Goal: Transaction & Acquisition: Download file/media

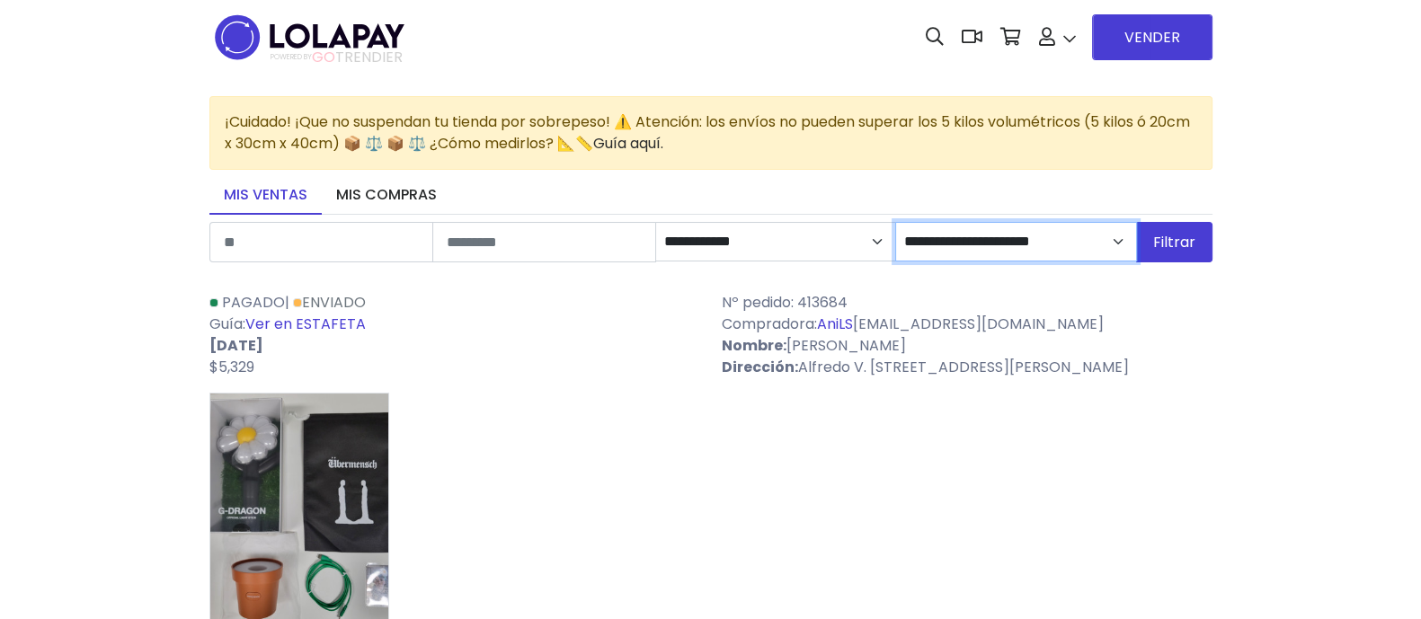
click at [1124, 240] on select "**********" at bounding box center [1015, 242] width 241 height 40
select select "*"
click at [897, 222] on select "**********" at bounding box center [1015, 242] width 241 height 40
click at [1163, 251] on button "Filtrar" at bounding box center [1174, 242] width 76 height 40
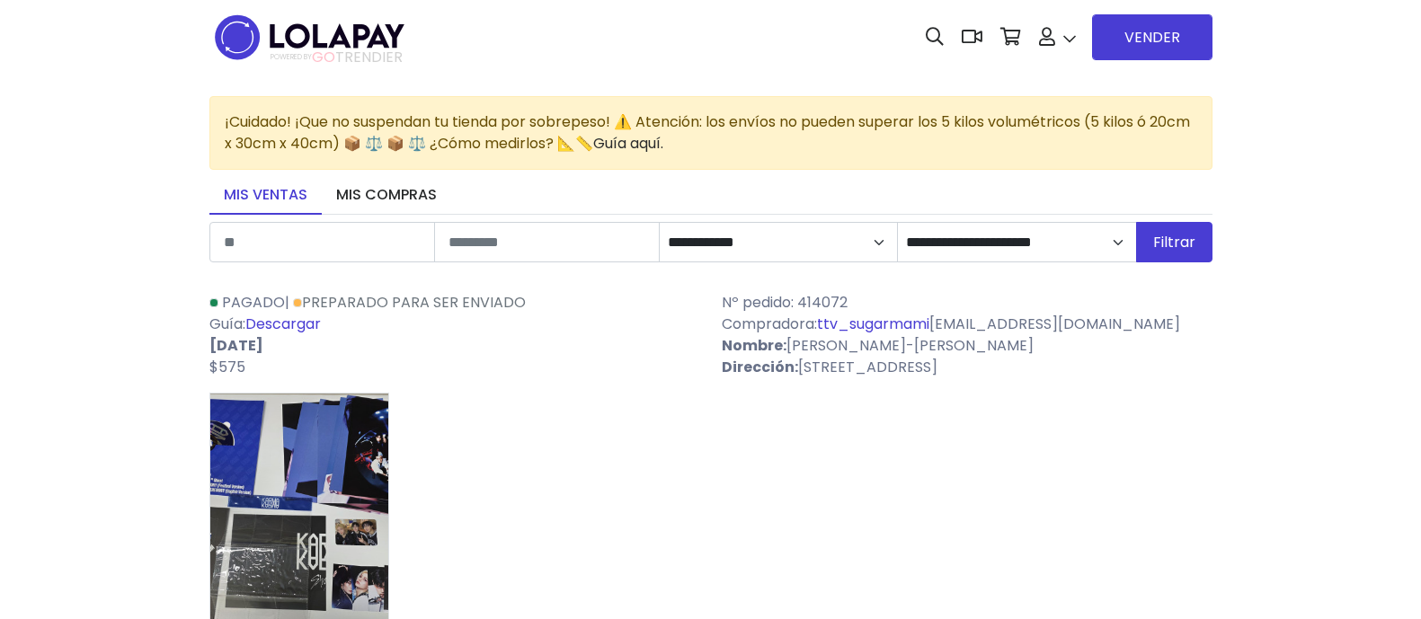
select select "*"
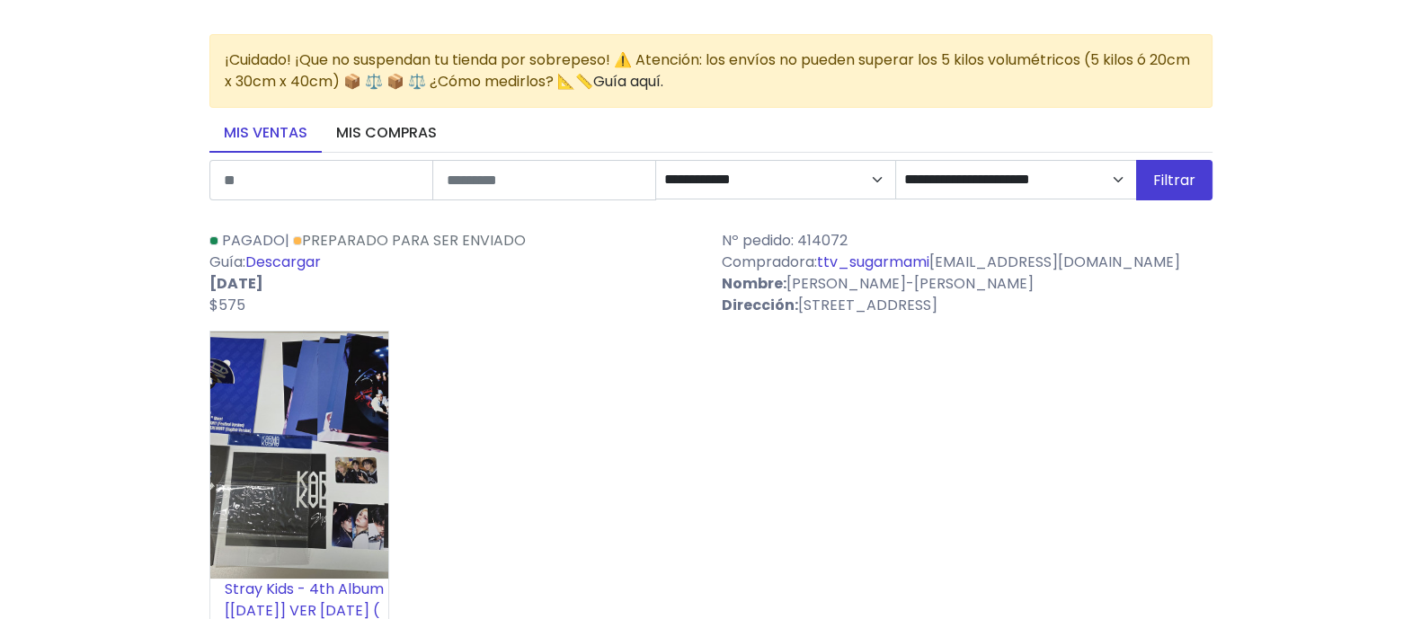
scroll to position [111, 0]
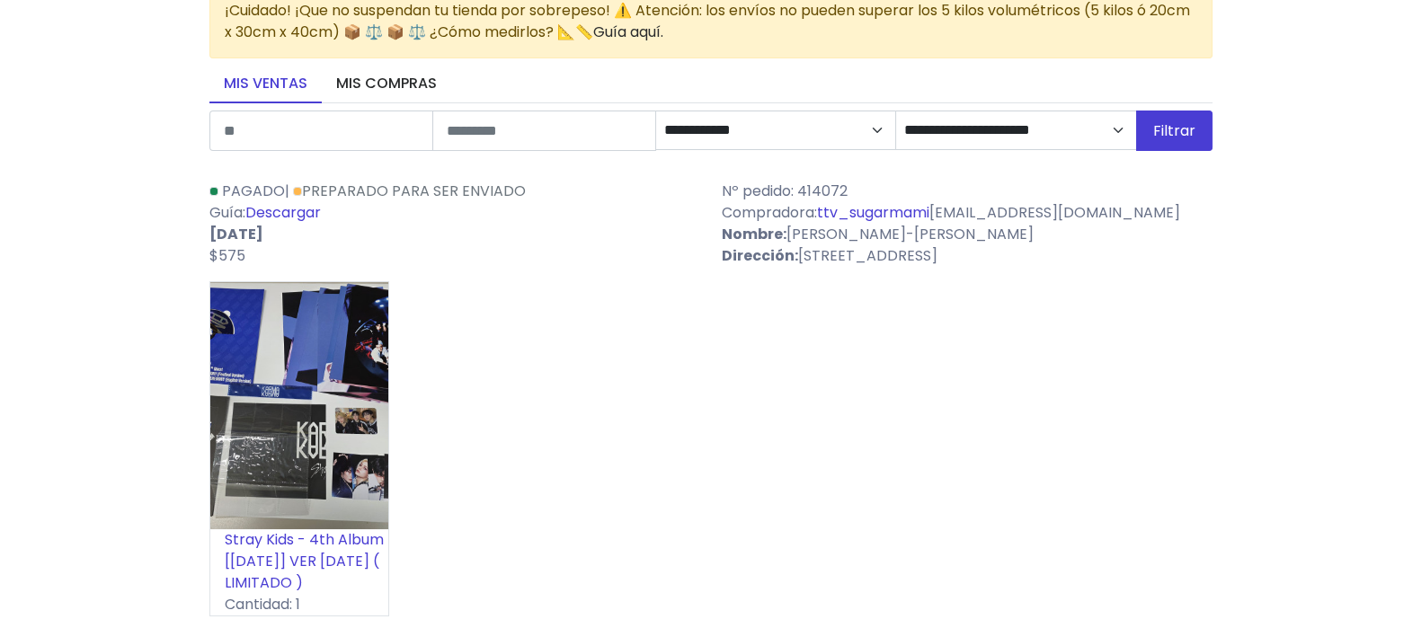
click at [289, 207] on link "Descargar" at bounding box center [283, 212] width 76 height 21
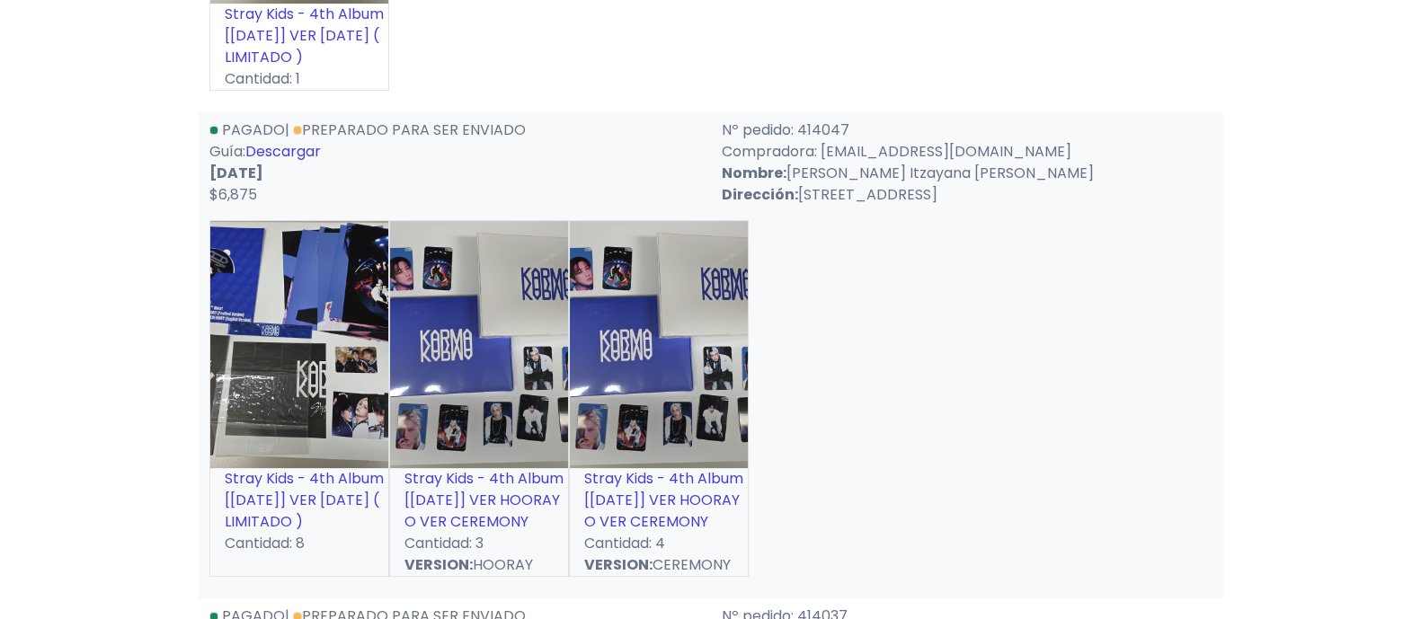
scroll to position [674, 0]
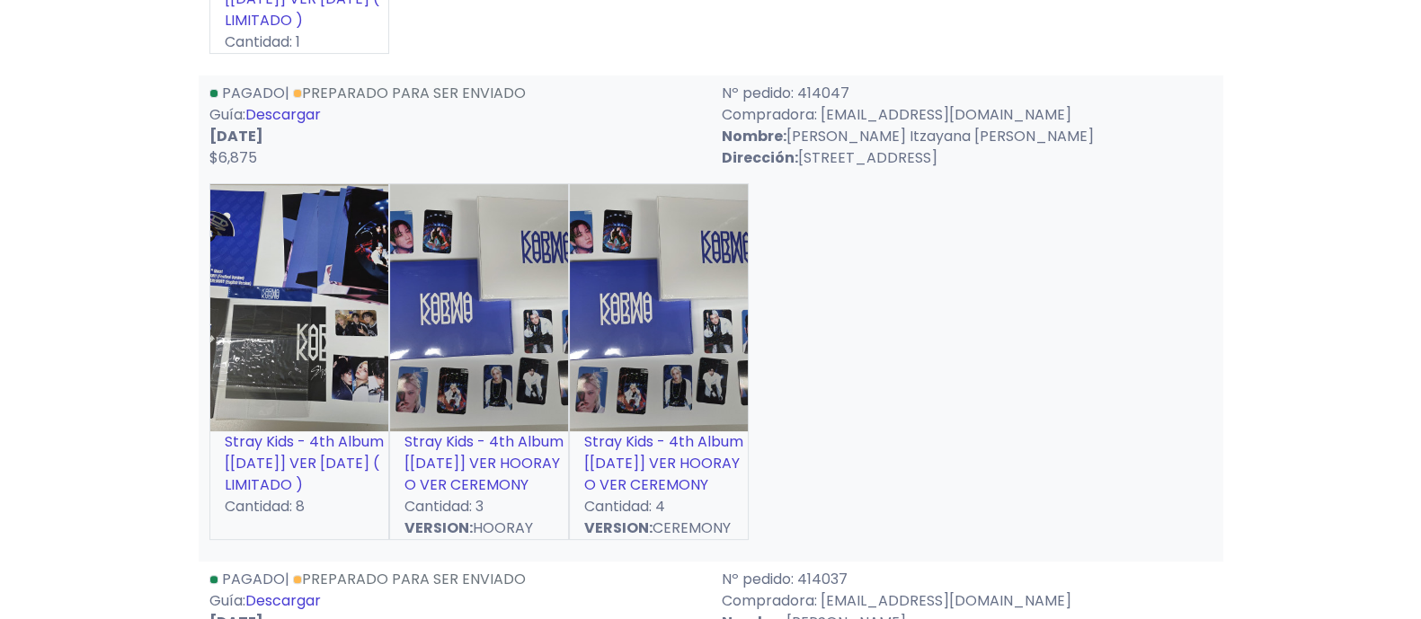
click at [293, 114] on link "Descargar" at bounding box center [283, 114] width 76 height 21
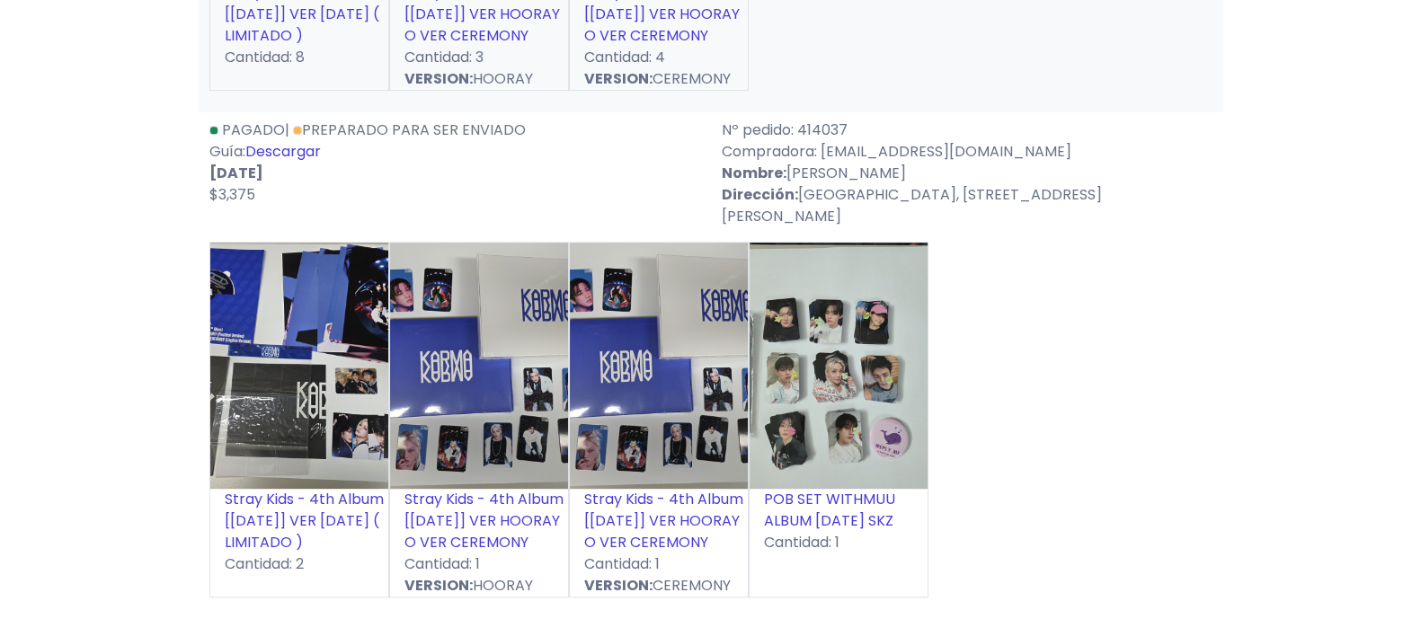
scroll to position [1236, 0]
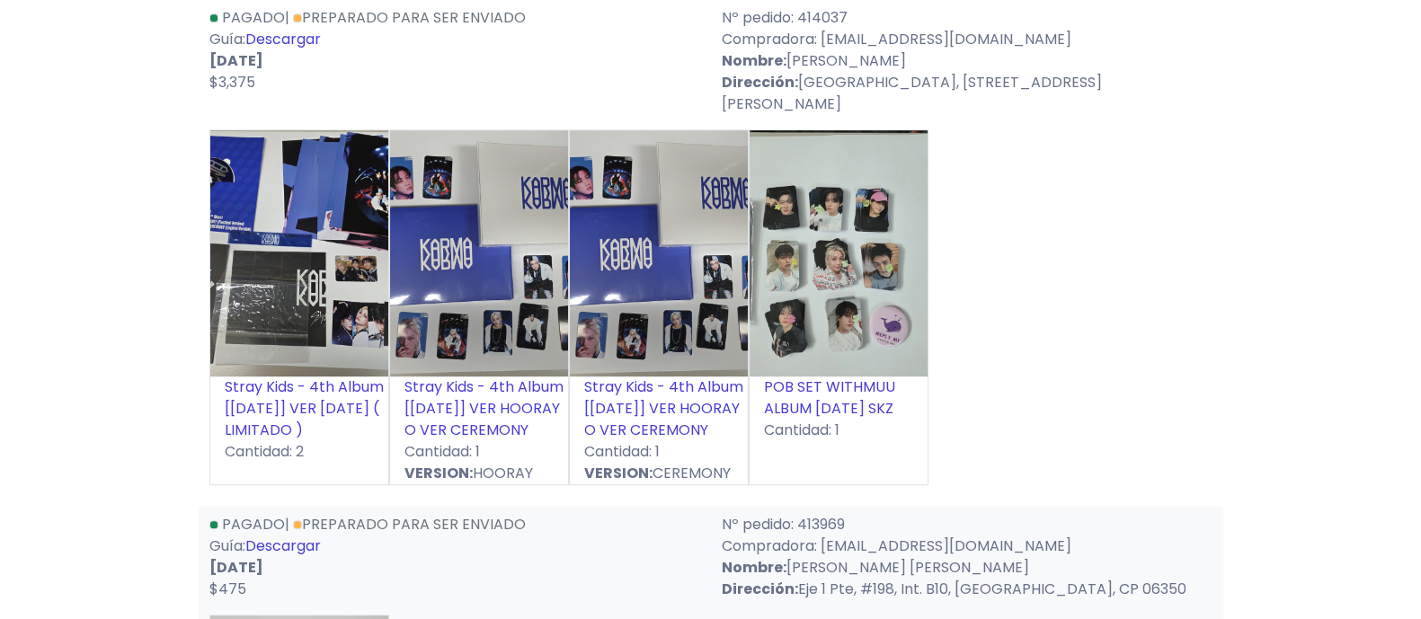
click at [297, 39] on link "Descargar" at bounding box center [283, 39] width 76 height 21
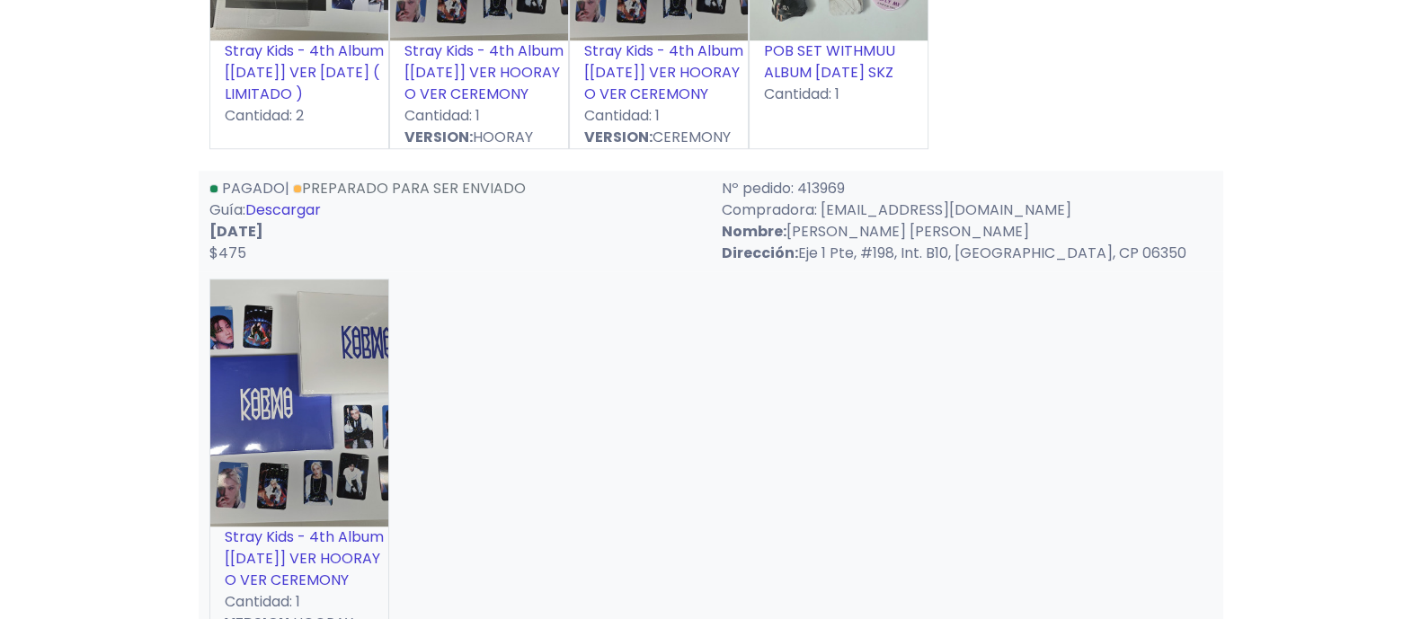
scroll to position [1685, 0]
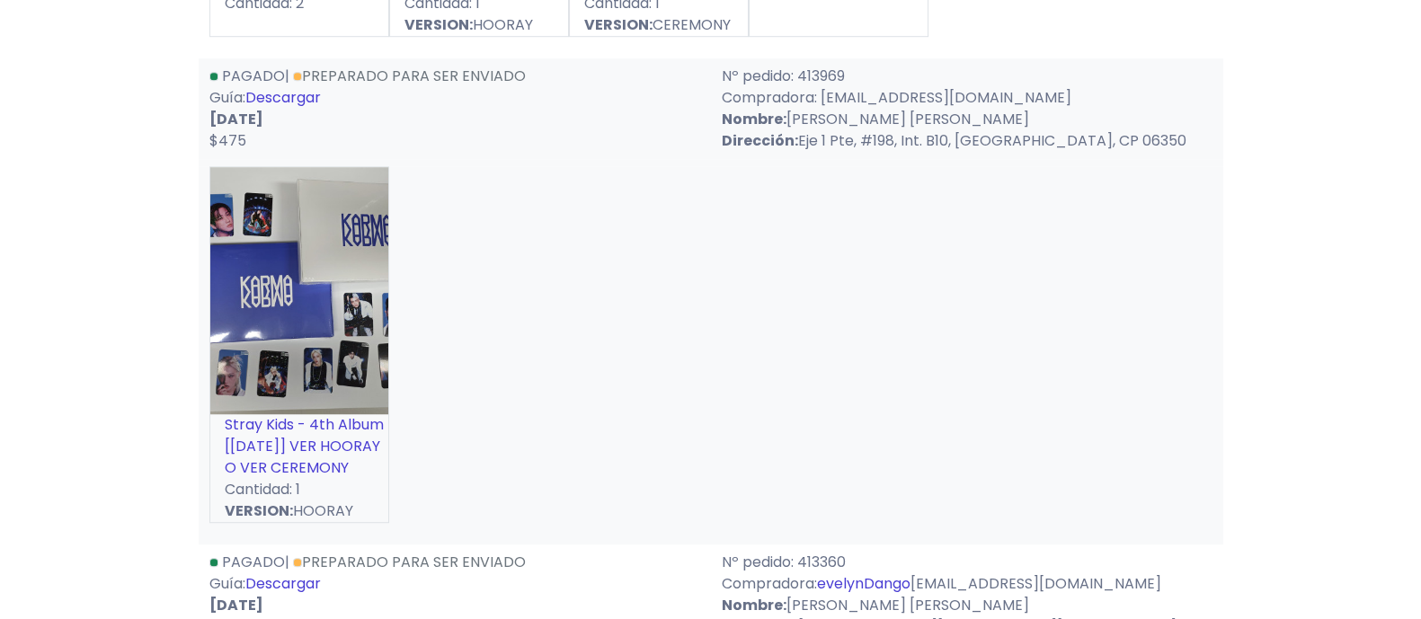
click at [283, 87] on link "Descargar" at bounding box center [283, 97] width 76 height 21
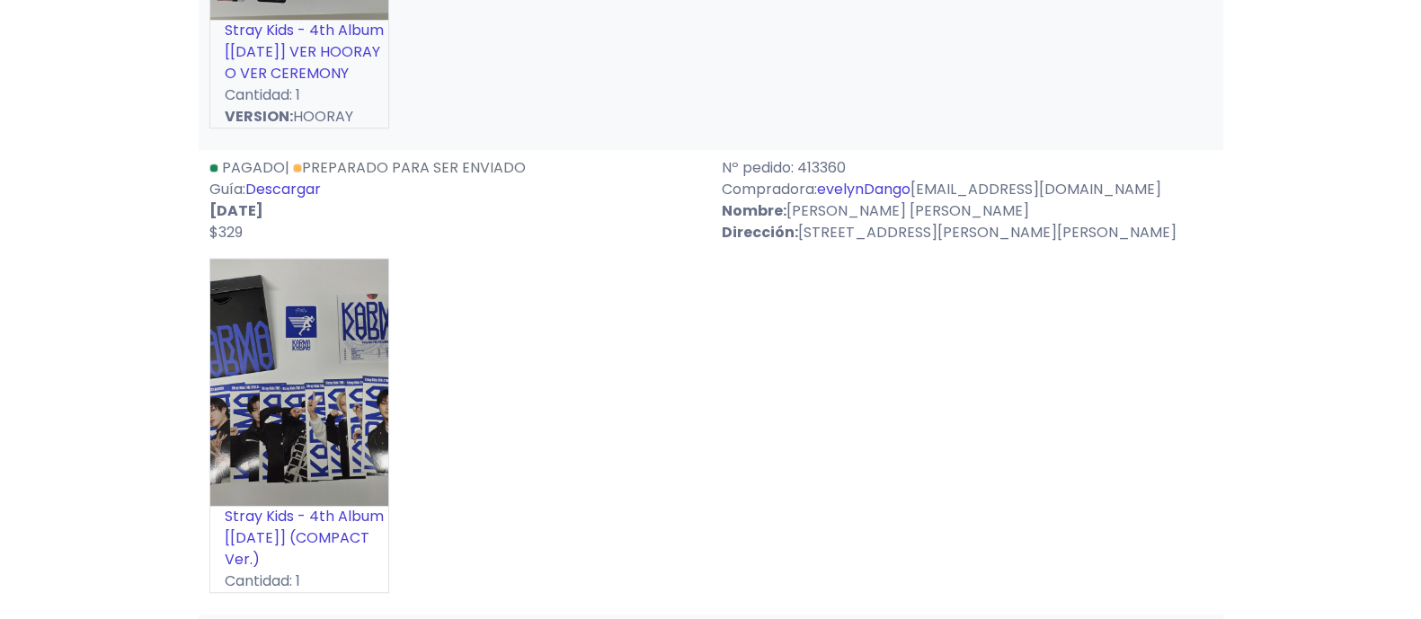
scroll to position [2135, 0]
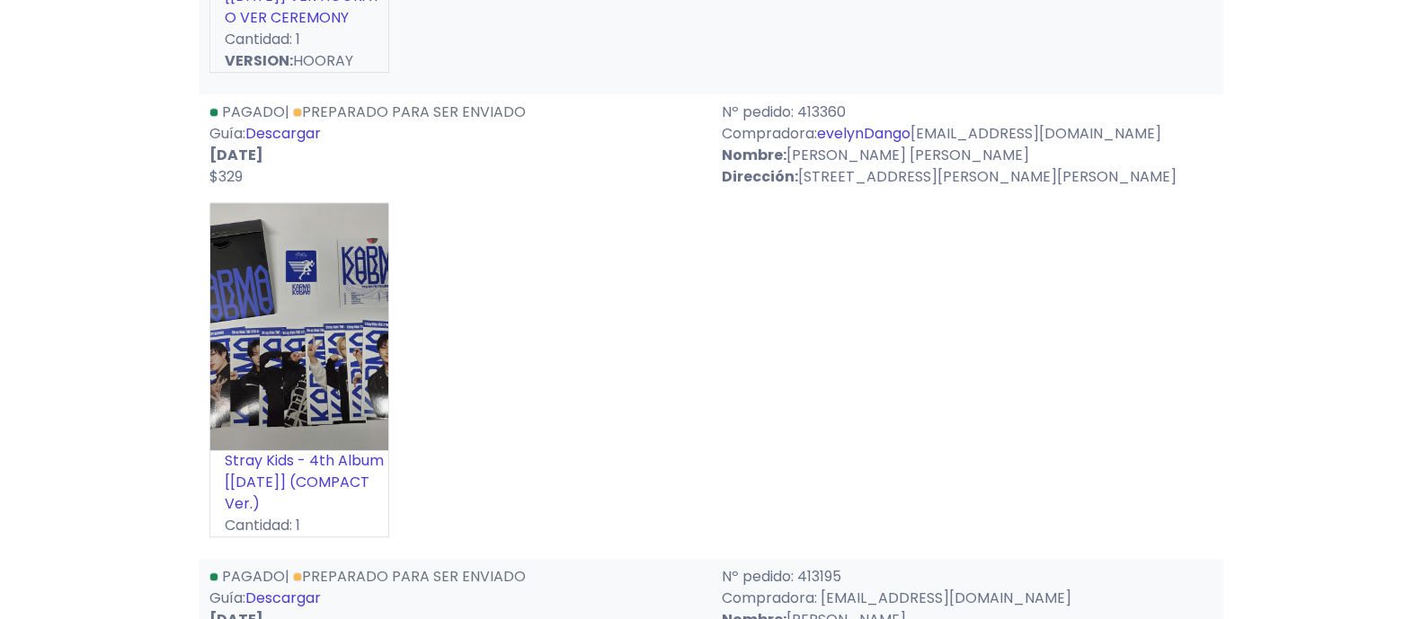
click at [282, 123] on link "Descargar" at bounding box center [283, 133] width 76 height 21
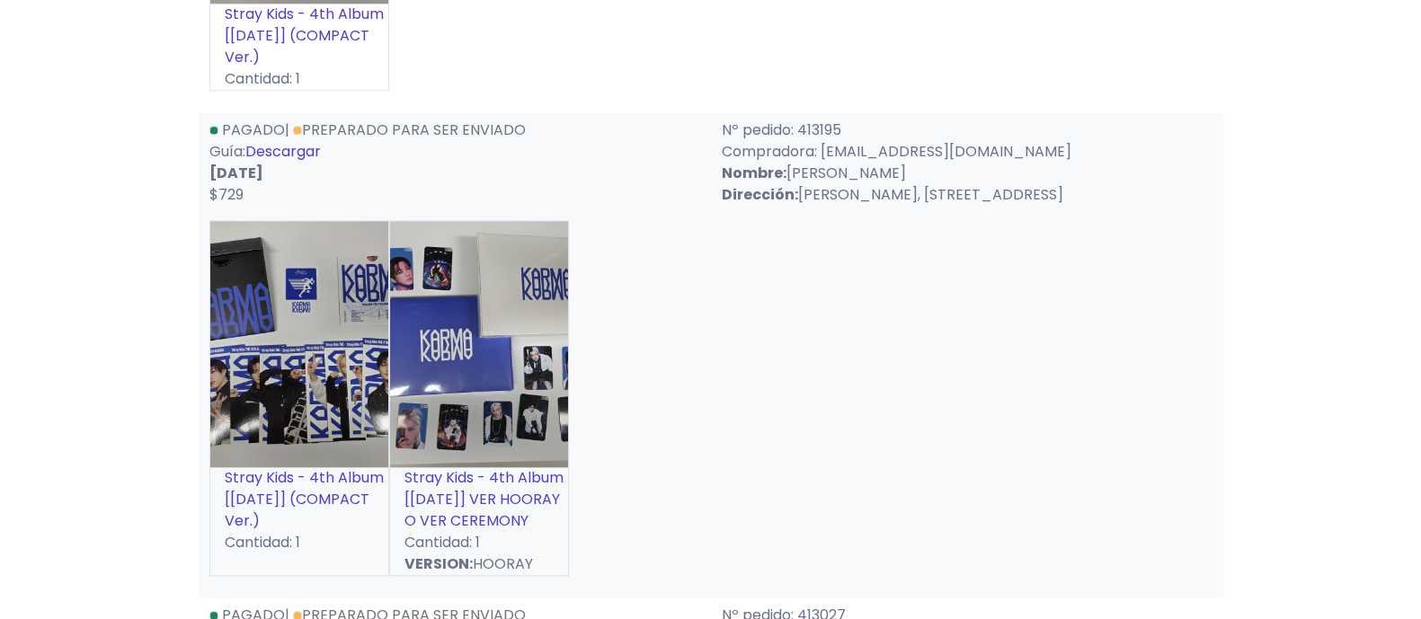
scroll to position [2585, 0]
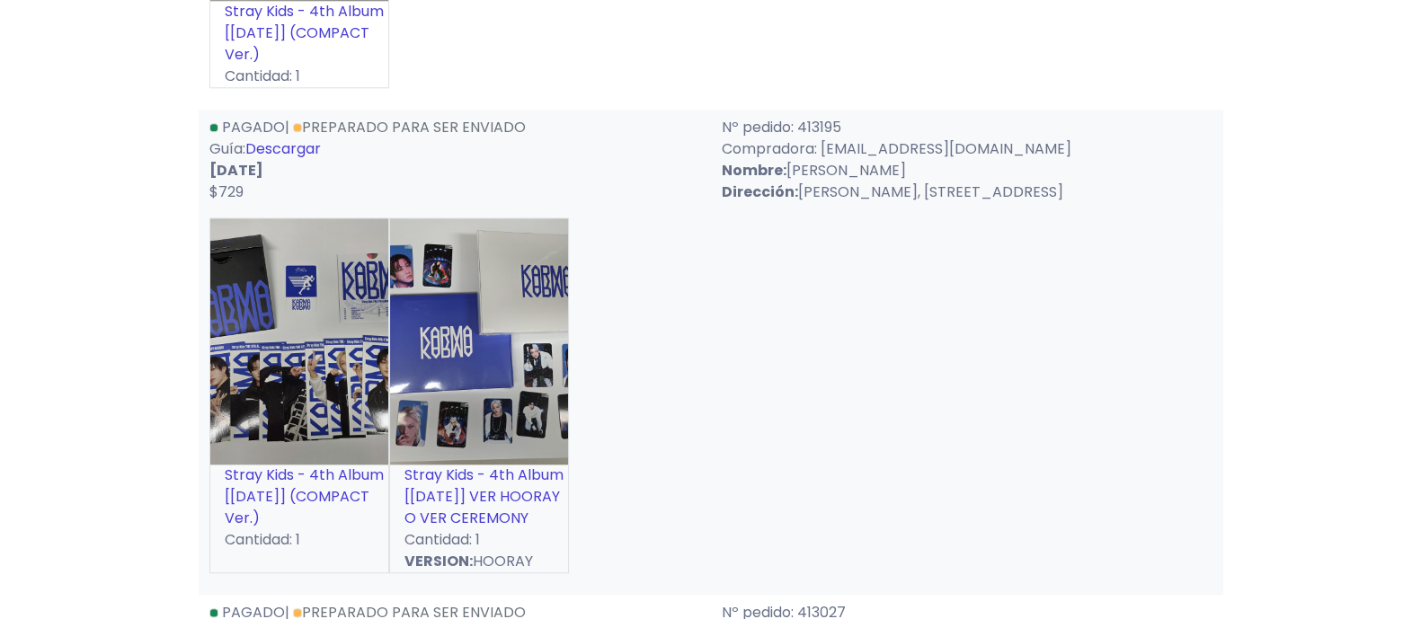
click at [299, 143] on link "Descargar" at bounding box center [283, 148] width 76 height 21
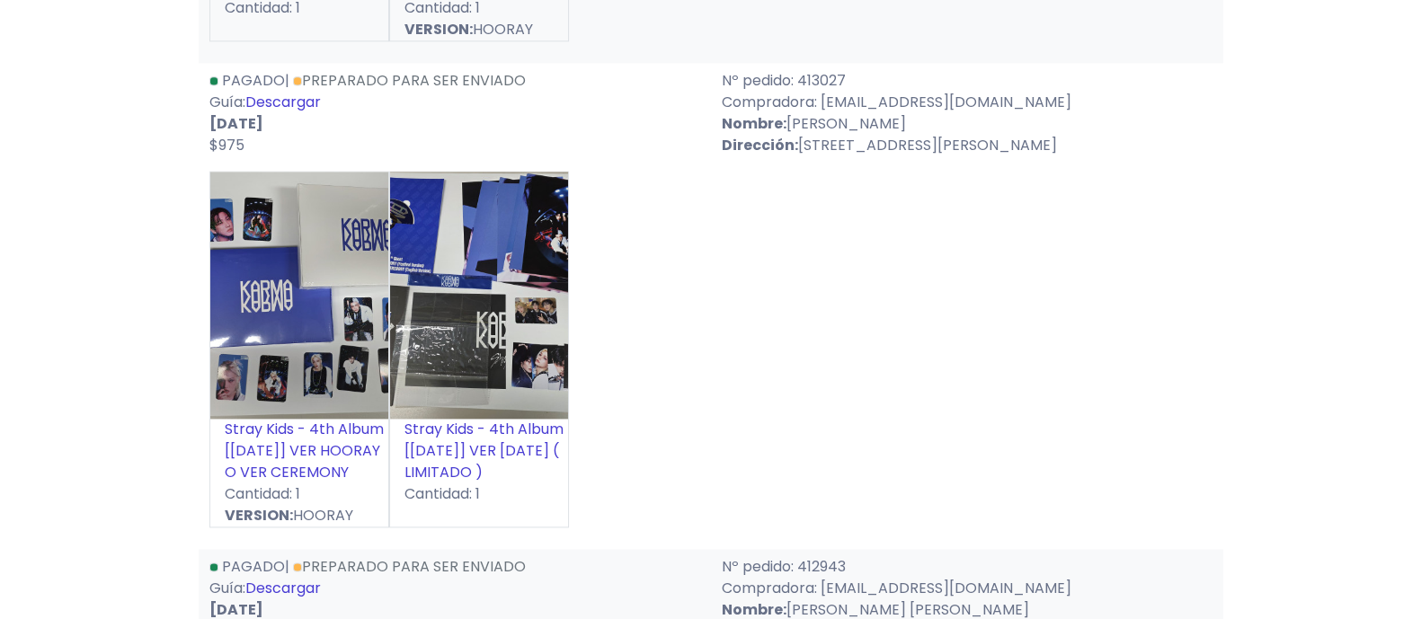
scroll to position [3146, 0]
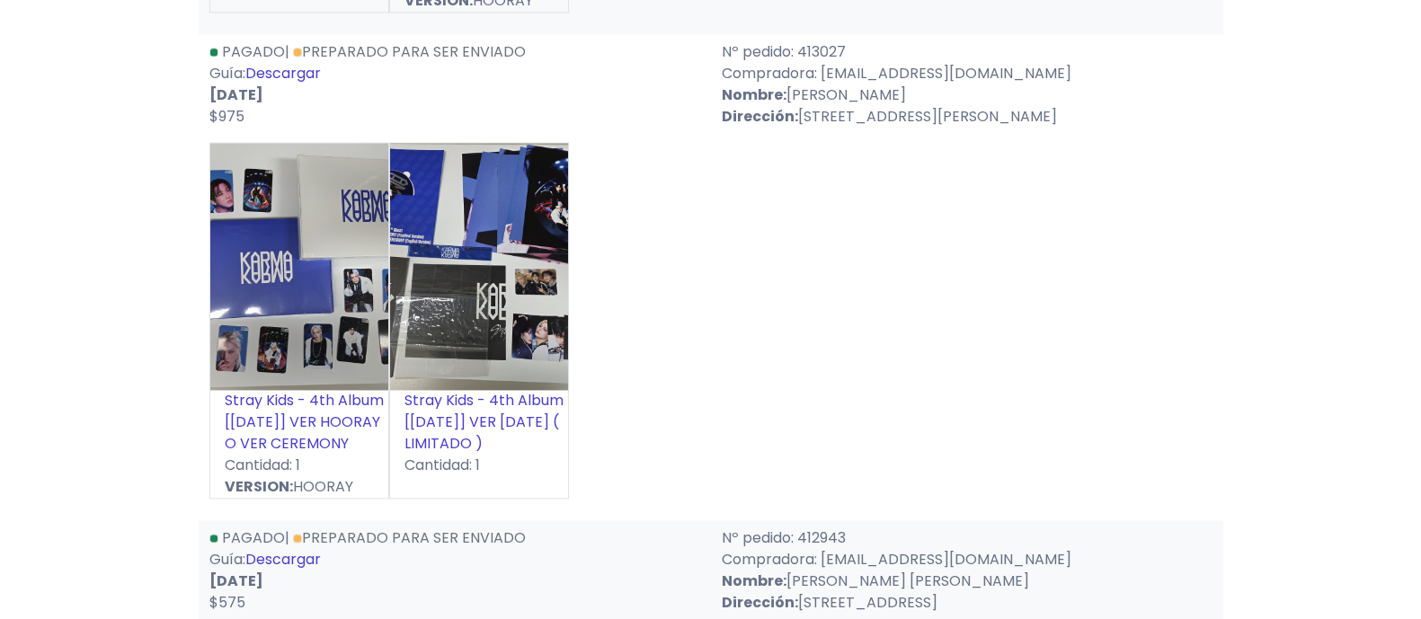
click at [285, 69] on link "Descargar" at bounding box center [283, 73] width 76 height 21
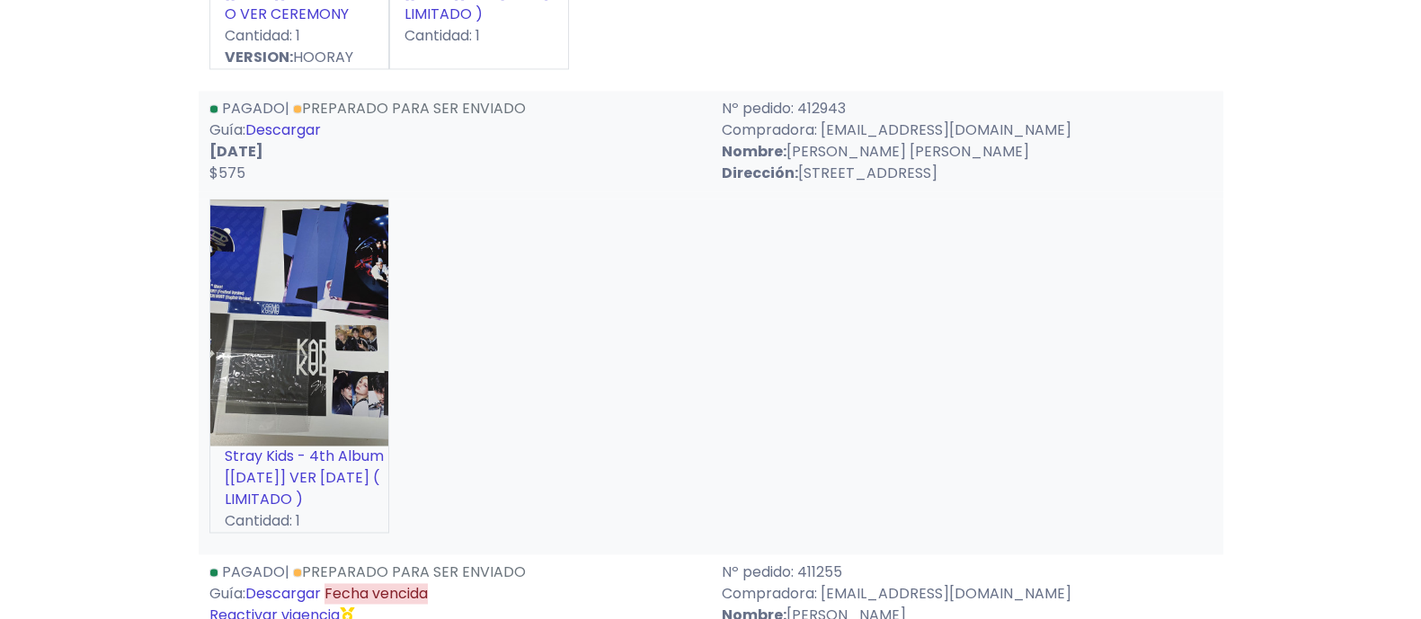
scroll to position [3595, 0]
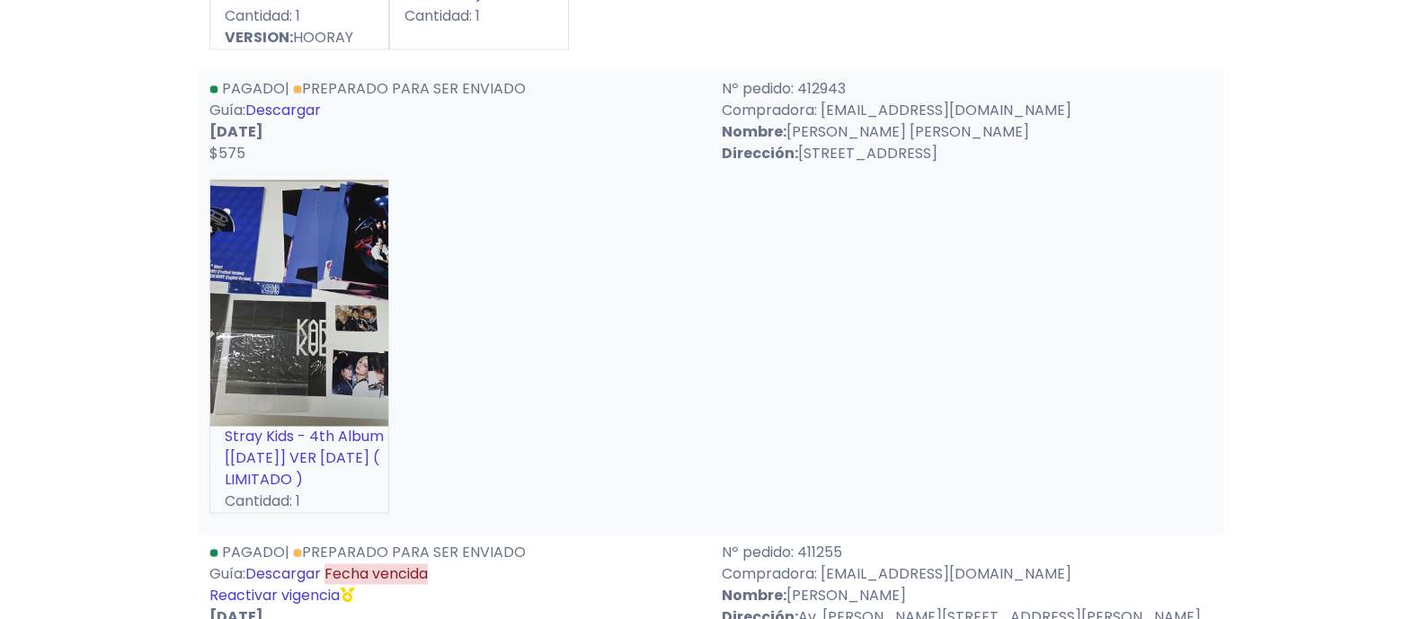
click at [288, 106] on link "Descargar" at bounding box center [283, 110] width 76 height 21
